Goal: Task Accomplishment & Management: Manage account settings

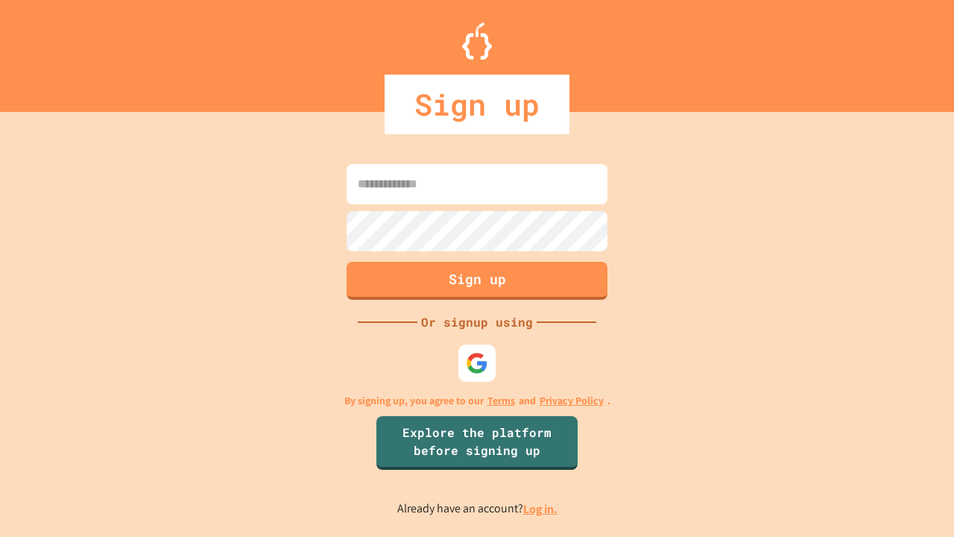
click at [541, 508] on link "Log in." at bounding box center [540, 509] width 34 height 16
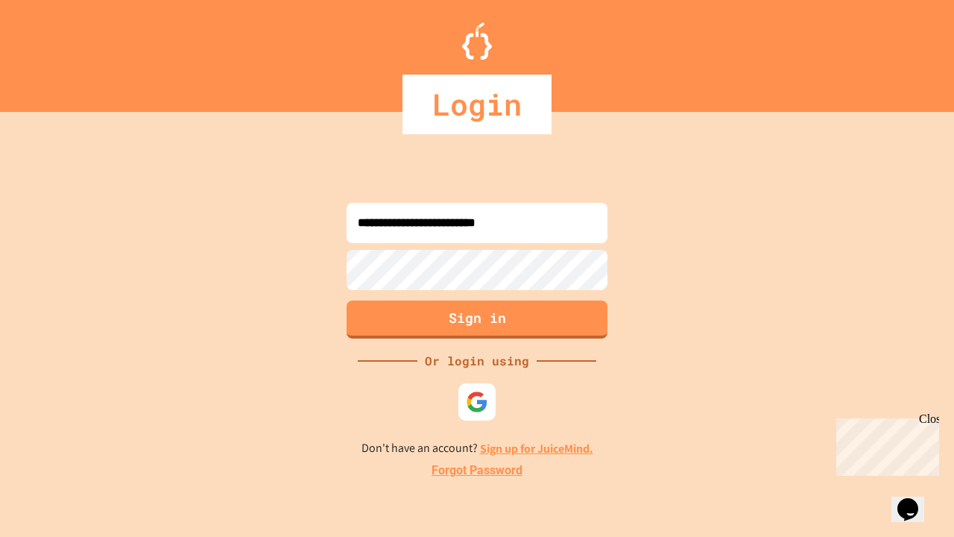
type input "**********"
